Goal: Check status: Check status

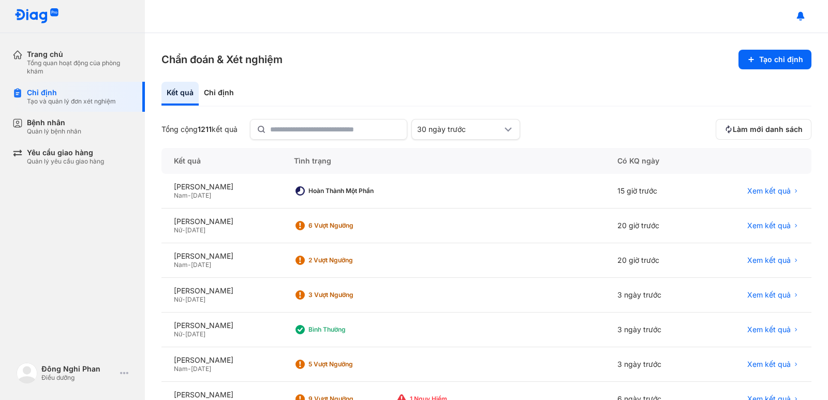
click at [66, 61] on div "Tổng quan hoạt động của phòng khám" at bounding box center [80, 67] width 106 height 17
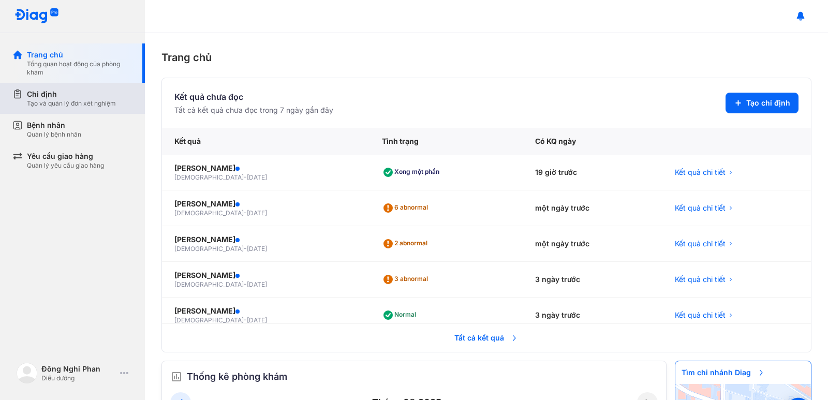
click at [58, 95] on div "Chỉ định" at bounding box center [71, 94] width 89 height 10
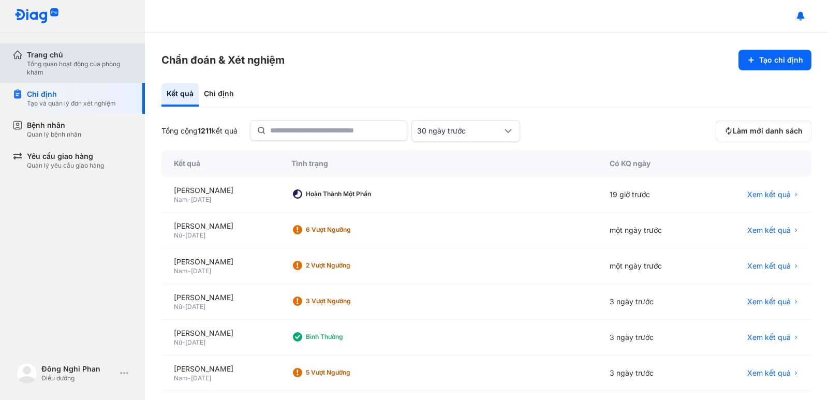
click at [54, 67] on div "Tổng quan hoạt động của phòng khám" at bounding box center [80, 68] width 106 height 17
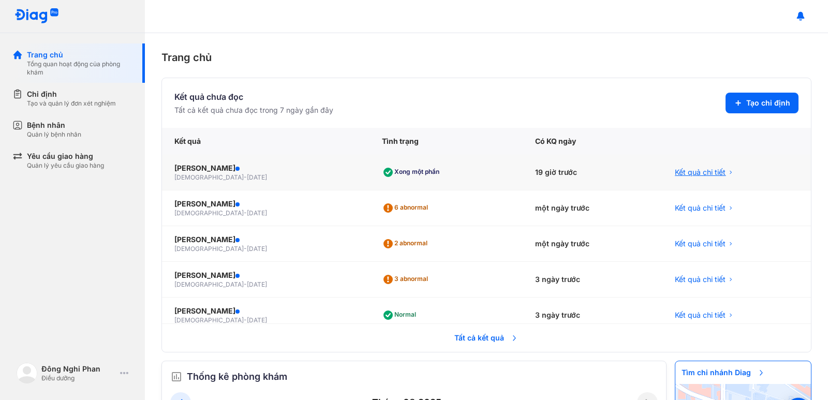
click at [709, 172] on span "Kết quả chi tiết" at bounding box center [700, 172] width 51 height 10
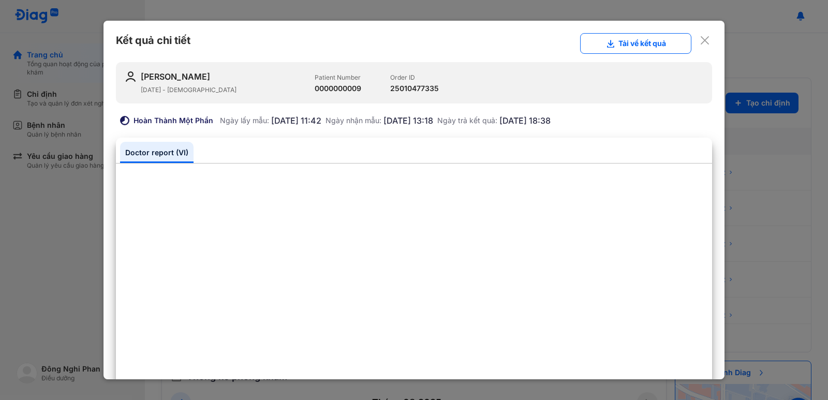
click at [701, 42] on icon at bounding box center [704, 40] width 10 height 10
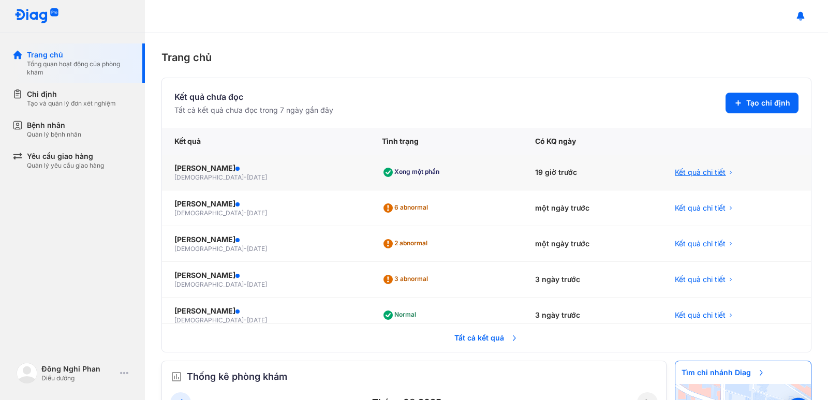
click at [702, 170] on span "Kết quả chi tiết" at bounding box center [700, 172] width 51 height 10
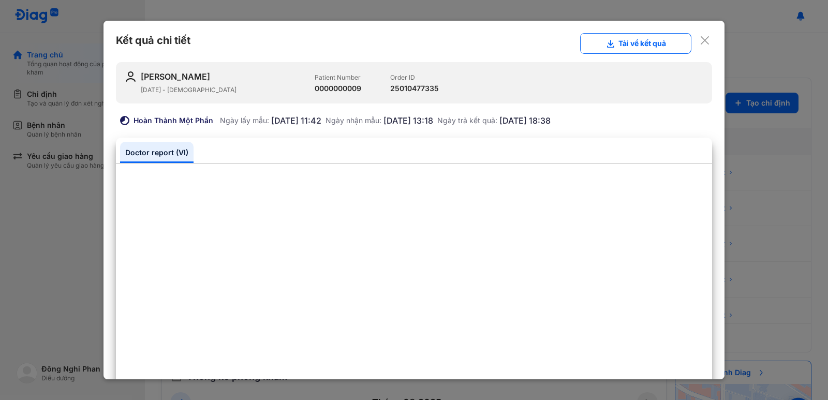
click at [700, 40] on use at bounding box center [704, 40] width 8 height 8
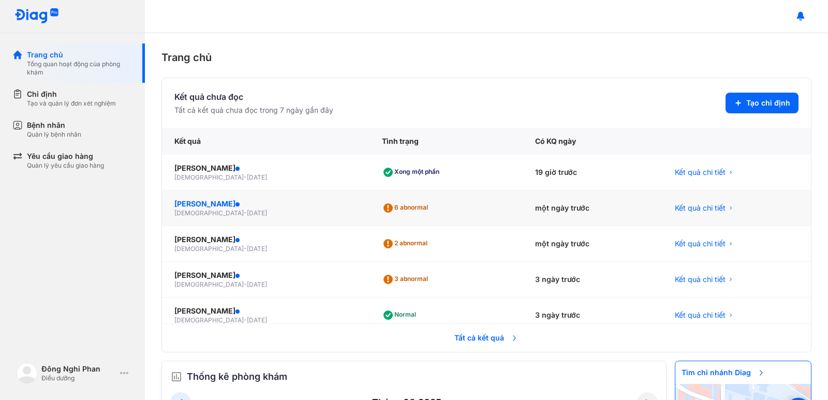
click at [258, 200] on div "[PERSON_NAME]" at bounding box center [265, 204] width 183 height 10
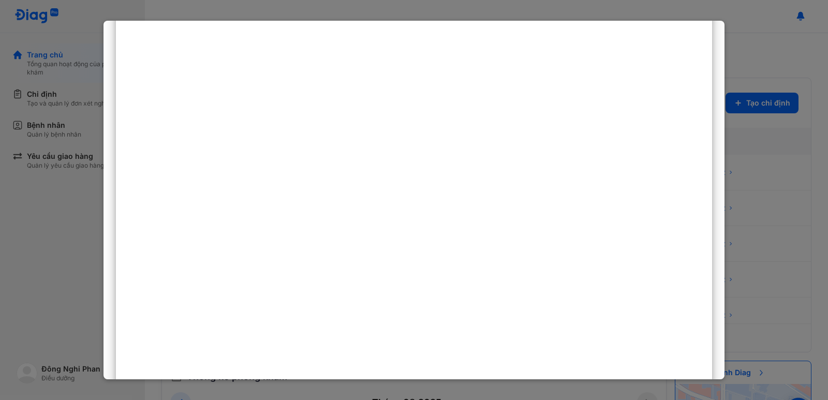
scroll to position [466, 0]
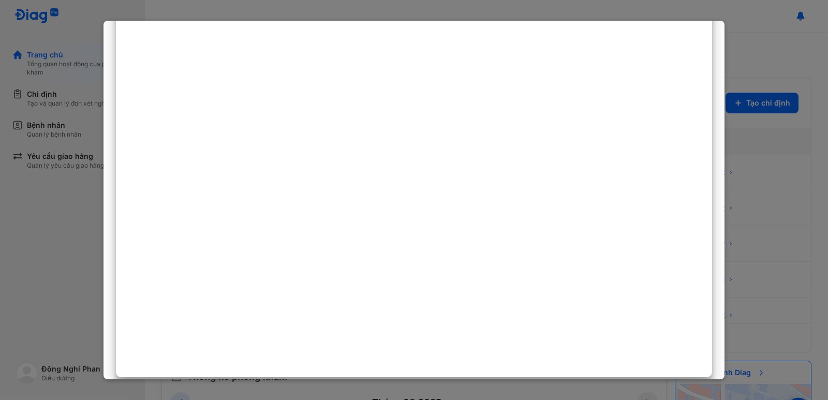
click at [696, 235] on div at bounding box center [414, 35] width 596 height 676
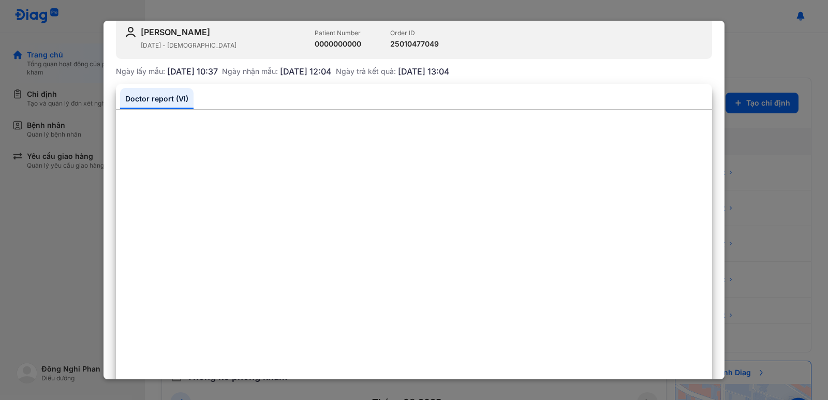
scroll to position [0, 0]
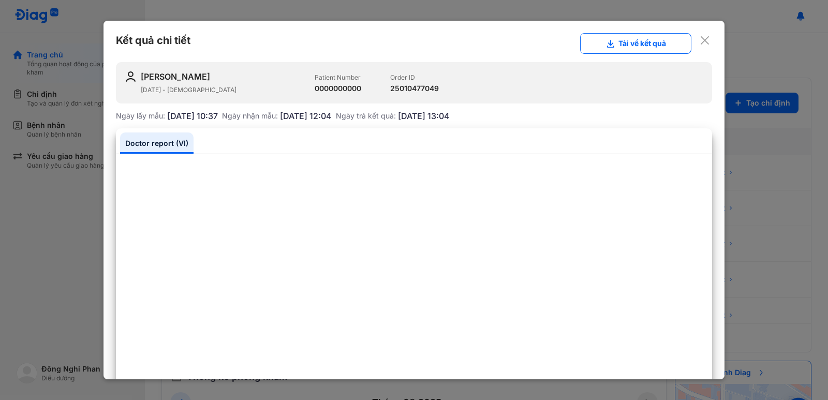
click at [699, 42] on icon at bounding box center [704, 40] width 10 height 10
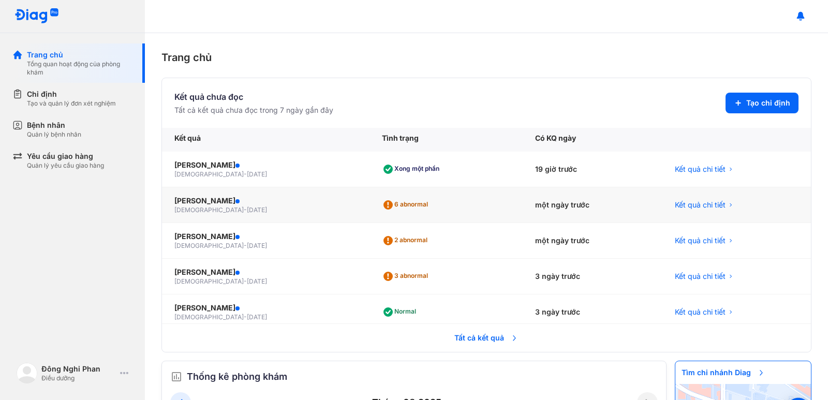
scroll to position [9, 0]
